Goal: Navigation & Orientation: Understand site structure

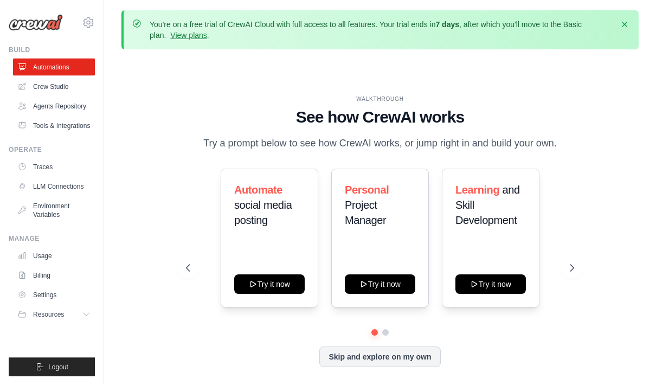
scroll to position [1, 0]
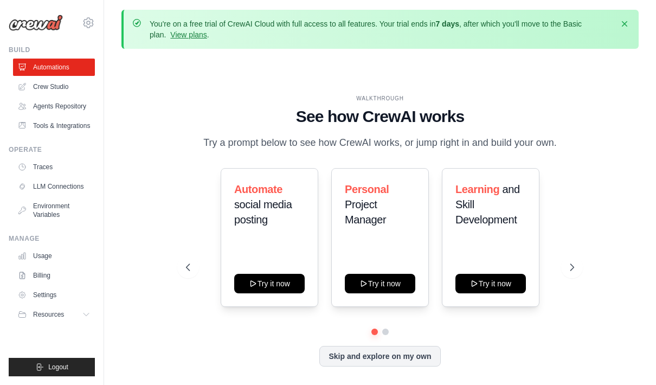
click at [75, 82] on link "Crew Studio" at bounding box center [54, 86] width 82 height 17
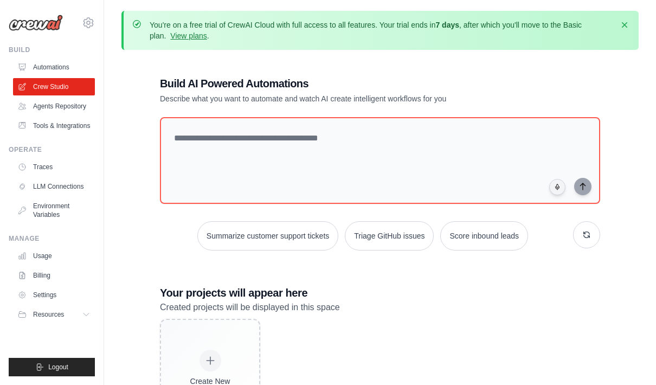
click at [55, 108] on link "Agents Repository" at bounding box center [54, 106] width 82 height 17
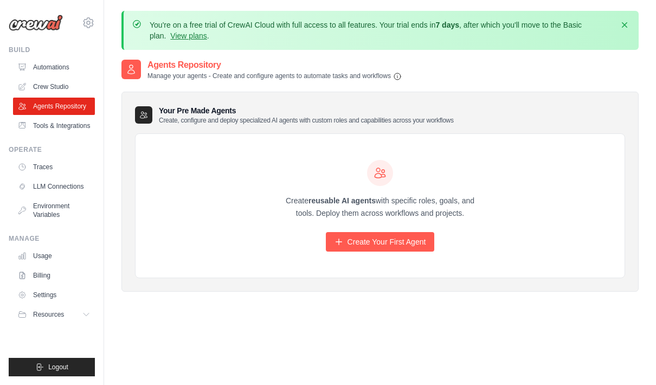
click at [83, 131] on link "Tools & Integrations" at bounding box center [54, 125] width 82 height 17
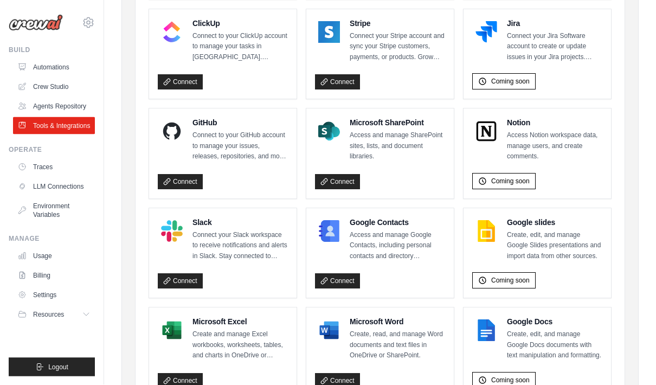
scroll to position [695, 0]
